Goal: Browse casually

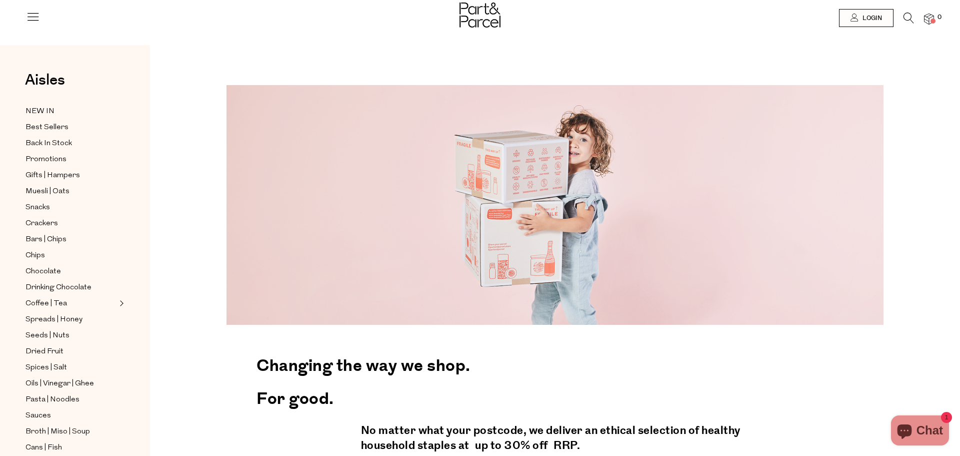
scroll to position [1372, 0]
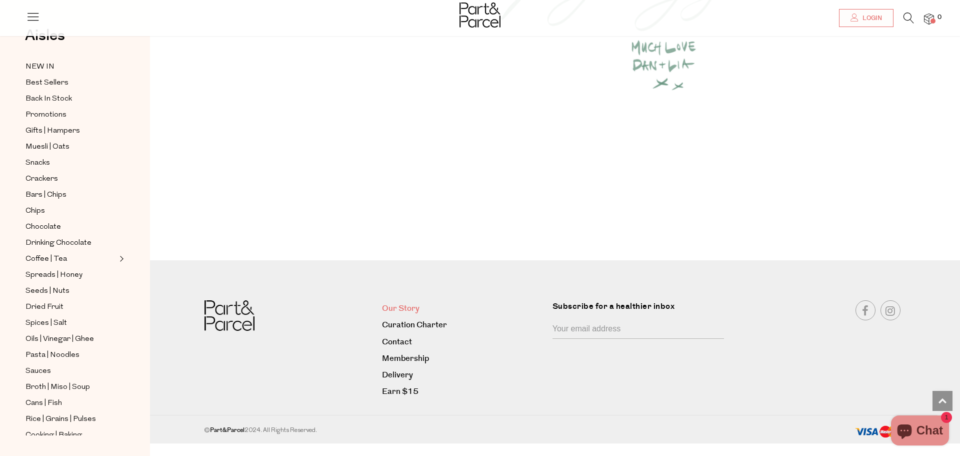
click at [406, 308] on link "Our Story" at bounding box center [463, 309] width 163 height 14
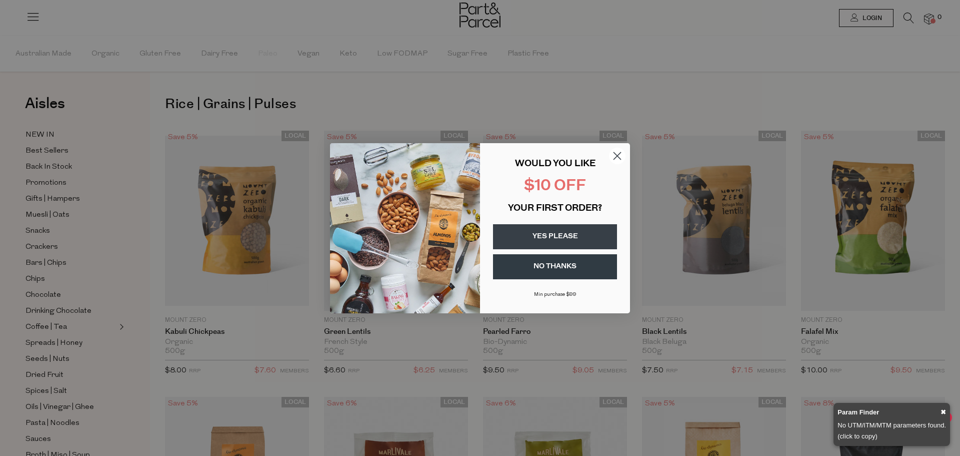
click at [615, 154] on icon "Close dialog" at bounding box center [617, 155] width 7 height 7
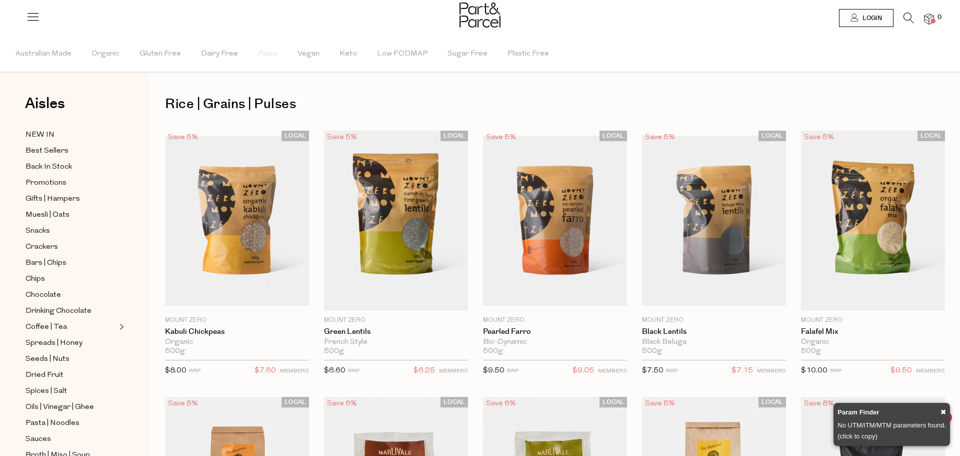
click at [943, 414] on span "✖" at bounding box center [944, 412] width 6 height 11
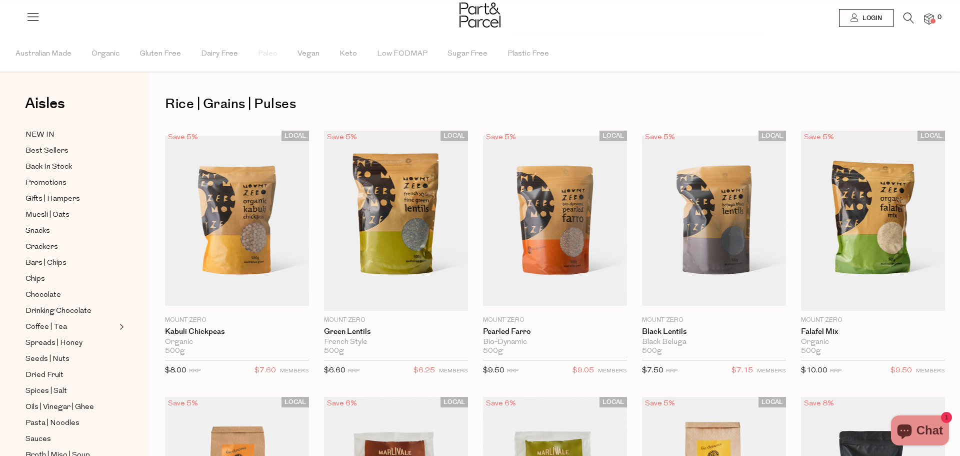
click at [131, 100] on div "Aisles Clear NEW IN Best Sellers Back In Stock Promotions Gifts | Hampers Muesl…" at bounding box center [75, 246] width 150 height 420
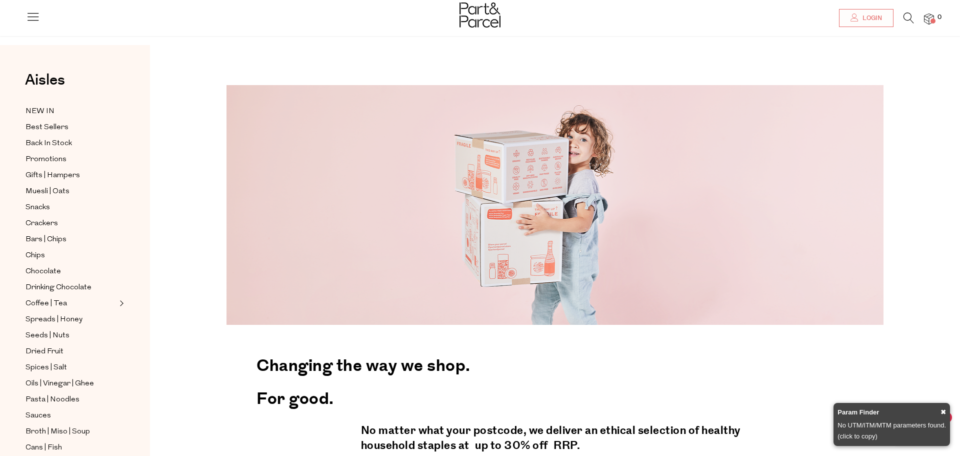
scroll to position [56, 0]
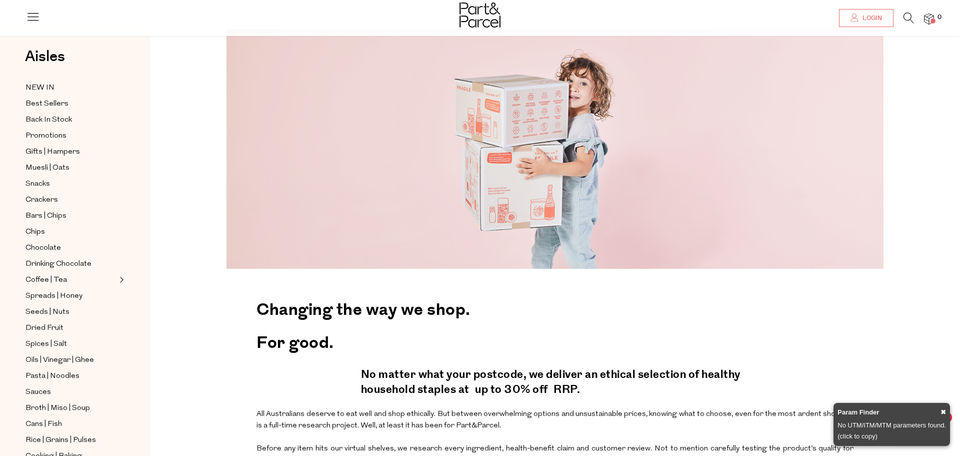
click at [941, 410] on span "✖" at bounding box center [944, 412] width 6 height 11
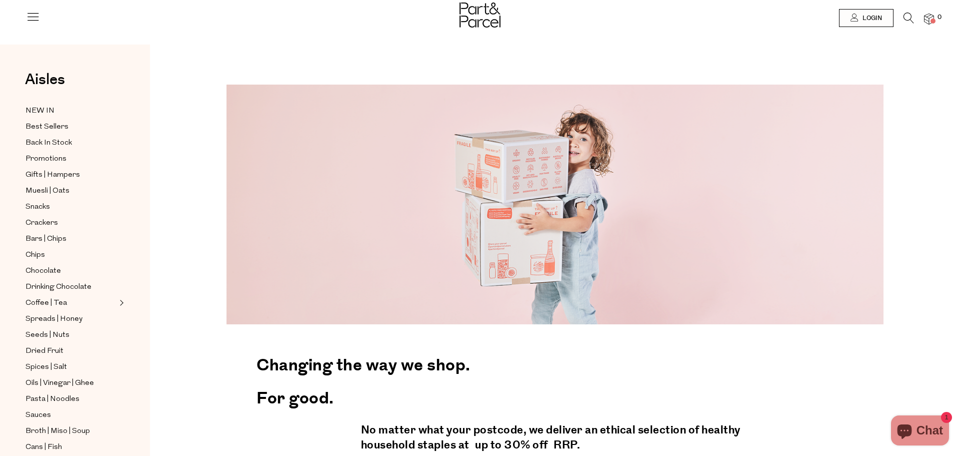
scroll to position [0, 0]
click at [171, 237] on div "Close dialog WOULD YOU LIKE $10 OFF YOUR FIRST ORDER? YES PLEASE NO THANKS Min …" at bounding box center [480, 228] width 960 height 456
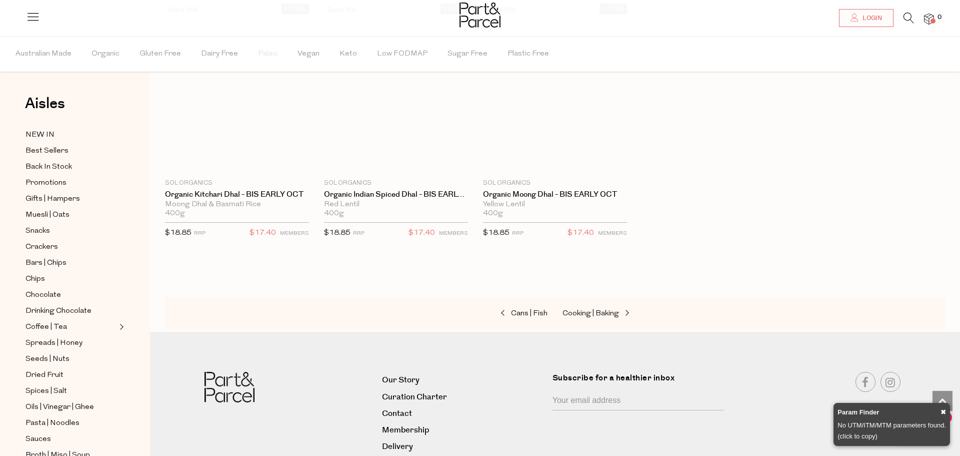
scroll to position [1892, 0]
